Goal: Task Accomplishment & Management: Manage account settings

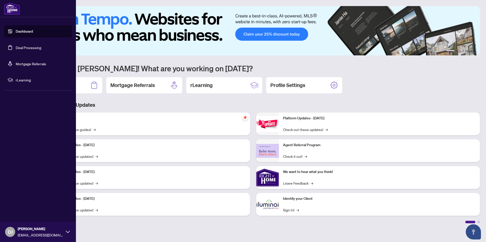
click at [17, 49] on link "Deal Processing" at bounding box center [29, 47] width 26 height 5
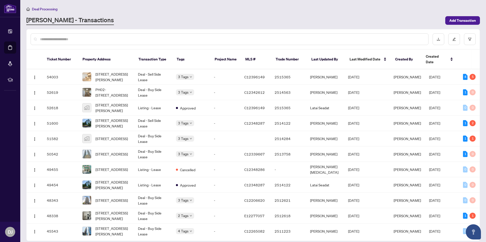
click at [103, 36] on div at bounding box center [230, 39] width 398 height 12
click at [102, 36] on div at bounding box center [230, 39] width 398 height 12
click at [101, 39] on input "text" at bounding box center [232, 39] width 384 height 6
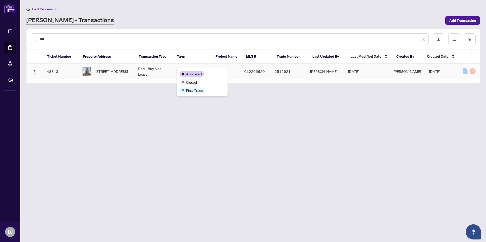
type input "***"
click at [184, 72] on div "Approved" at bounding box center [192, 74] width 24 height 6
click at [116, 74] on span "[STREET_ADDRESS]" at bounding box center [111, 72] width 32 height 6
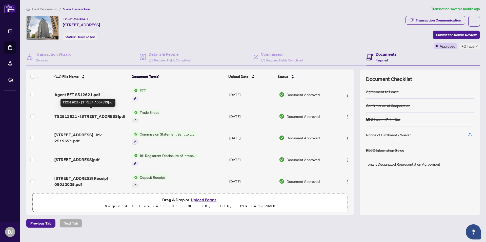
click at [98, 116] on span "TS2512621 - [STREET_ADDRESS]pdf" at bounding box center [89, 116] width 71 height 6
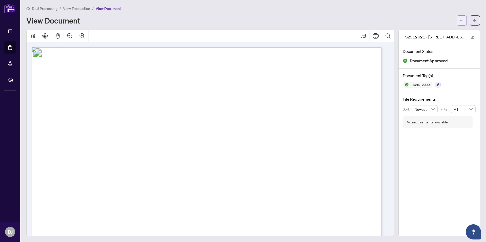
click at [457, 21] on button "button" at bounding box center [462, 20] width 10 height 10
click at [443, 35] on li "Download" at bounding box center [439, 31] width 45 height 8
click at [473, 18] on span "button" at bounding box center [475, 21] width 4 height 8
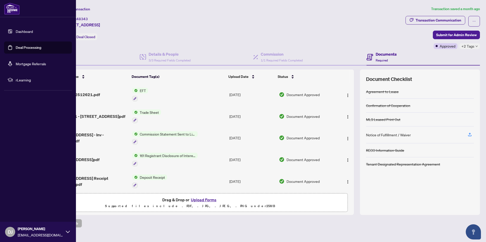
click at [16, 31] on link "Dashboard" at bounding box center [24, 31] width 17 height 5
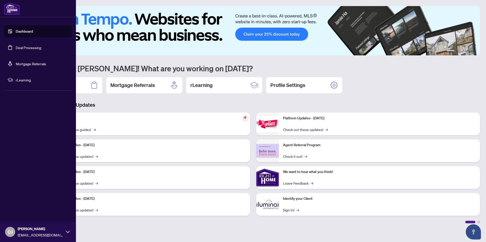
click at [16, 48] on link "Deal Processing" at bounding box center [29, 47] width 26 height 5
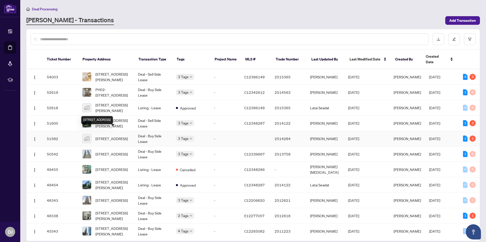
click at [110, 136] on span "[STREET_ADDRESS]" at bounding box center [111, 139] width 32 height 6
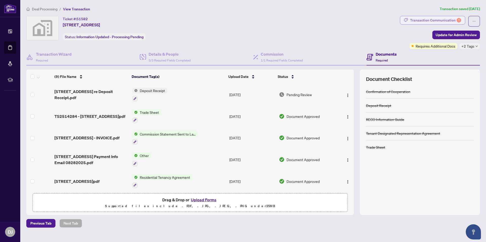
click at [432, 22] on div "Transaction Communication 1" at bounding box center [435, 20] width 51 height 8
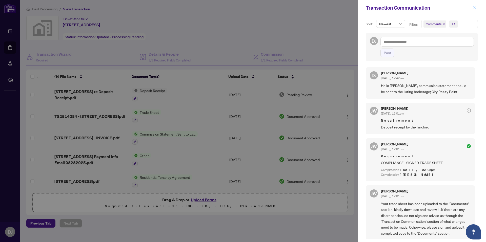
click at [473, 9] on button "button" at bounding box center [474, 8] width 7 height 6
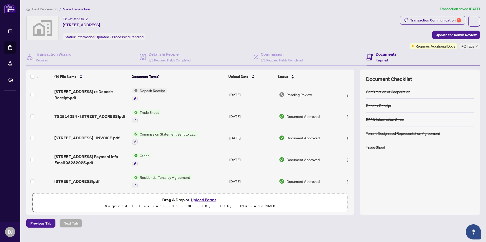
click at [477, 49] on div "Documents Required" at bounding box center [422, 57] width 113 height 16
click at [476, 47] on div "+2 Tags" at bounding box center [469, 46] width 20 height 6
click at [473, 48] on div "Submitted for Review" at bounding box center [453, 49] width 42 height 6
click at [366, 42] on div "Ticket #: 51582 [STREET_ADDRESS] Status: Information Updated - Processing Pendi…" at bounding box center [212, 32] width 374 height 33
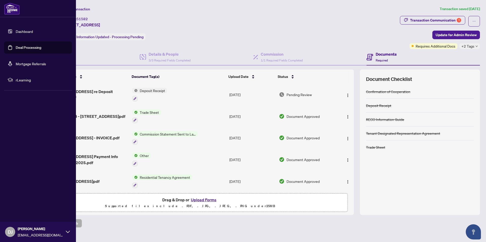
click at [16, 34] on link "Dashboard" at bounding box center [24, 31] width 17 height 5
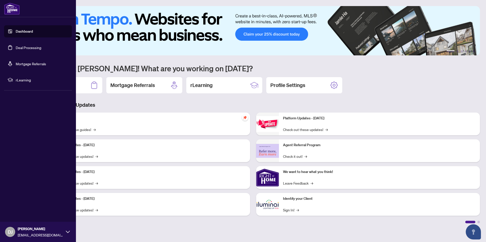
click at [24, 49] on link "Deal Processing" at bounding box center [29, 47] width 26 height 5
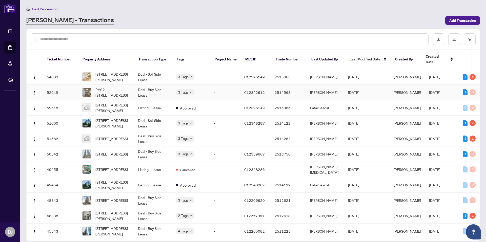
click at [151, 89] on td "Deal - Buy Side Lease" at bounding box center [153, 92] width 38 height 15
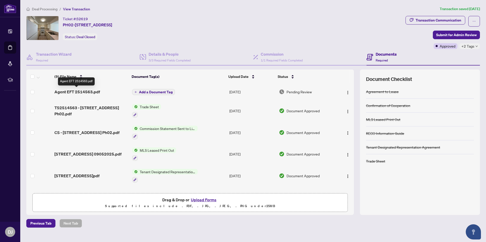
click at [87, 91] on span "Agent EFT 2514563.pdf" at bounding box center [77, 92] width 46 height 6
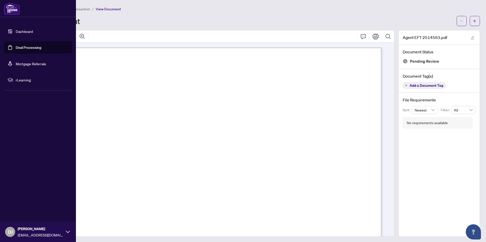
click at [29, 47] on link "Deal Processing" at bounding box center [29, 47] width 26 height 5
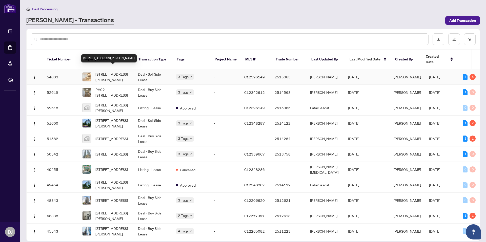
click at [116, 71] on span "[STREET_ADDRESS][PERSON_NAME]" at bounding box center [112, 76] width 34 height 11
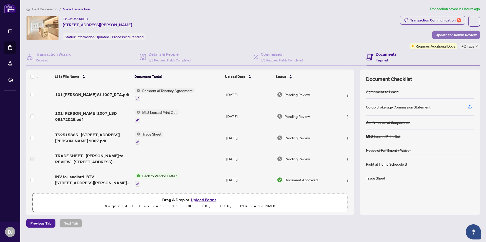
click at [444, 35] on span "Update for Admin Review" at bounding box center [456, 35] width 41 height 8
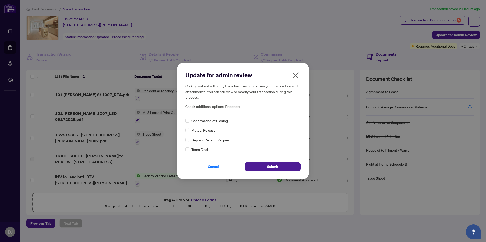
click at [294, 73] on icon "close" at bounding box center [296, 75] width 8 height 8
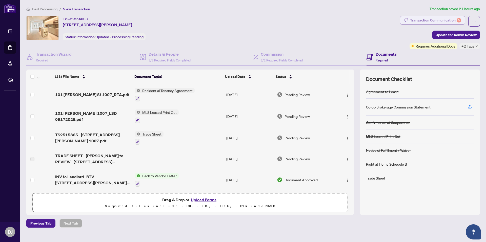
click at [434, 23] on div "Transaction Communication 5" at bounding box center [435, 20] width 51 height 8
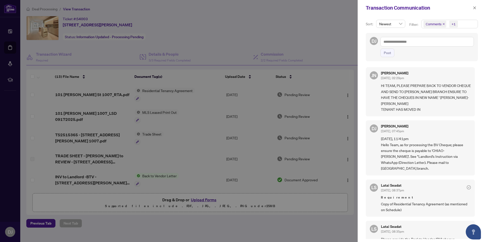
click at [333, 31] on div at bounding box center [243, 121] width 486 height 242
click at [474, 9] on icon "close" at bounding box center [475, 8] width 4 height 4
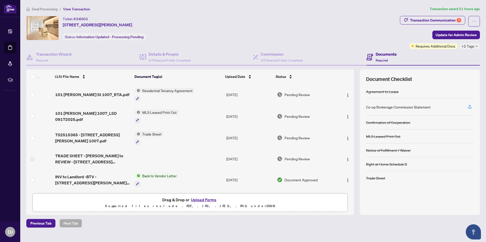
click at [471, 46] on span "+2 Tags" at bounding box center [467, 46] width 13 height 6
click at [421, 45] on span "Requires Additional Docs" at bounding box center [436, 46] width 40 height 6
click at [384, 34] on div "Ticket #: 54003 [STREET_ADDRESS][PERSON_NAME] Status: Information Updated - Pro…" at bounding box center [212, 28] width 372 height 24
click at [446, 33] on span "Update for Admin Review" at bounding box center [456, 35] width 41 height 8
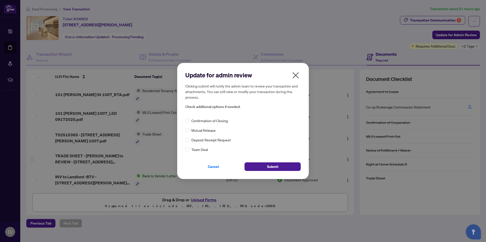
click at [189, 121] on div "Confirmation of Closing" at bounding box center [242, 121] width 115 height 6
click at [271, 169] on span "Submit" at bounding box center [272, 167] width 11 height 8
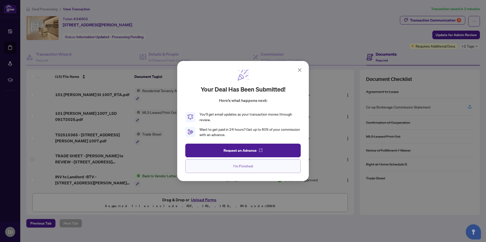
click at [251, 168] on span "I'm Finished" at bounding box center [242, 166] width 19 height 8
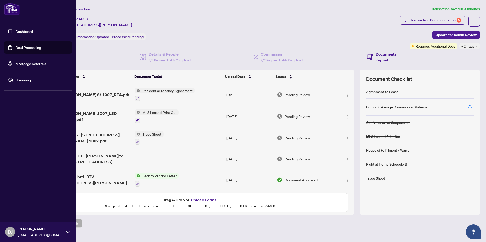
click at [16, 34] on link "Dashboard" at bounding box center [24, 31] width 17 height 5
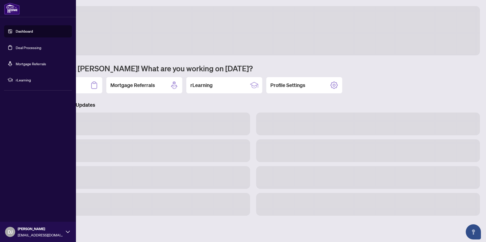
click at [16, 49] on link "Deal Processing" at bounding box center [29, 47] width 26 height 5
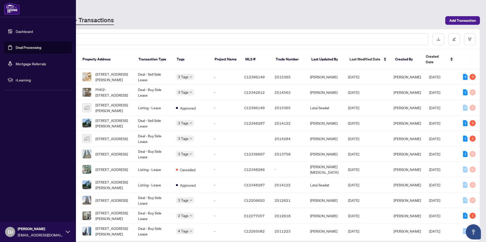
click at [35, 234] on span "[EMAIL_ADDRESS][DOMAIN_NAME]" at bounding box center [41, 235] width 46 height 6
click at [24, 204] on span "Logout" at bounding box center [20, 202] width 11 height 8
